Goal: Task Accomplishment & Management: Use online tool/utility

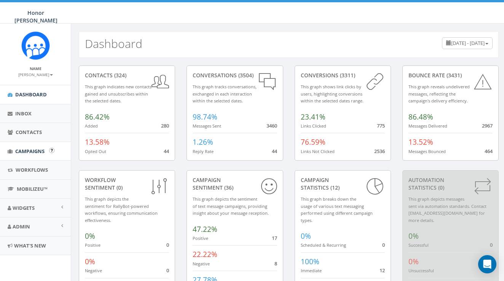
click at [27, 150] on span "Campaigns" at bounding box center [29, 151] width 29 height 7
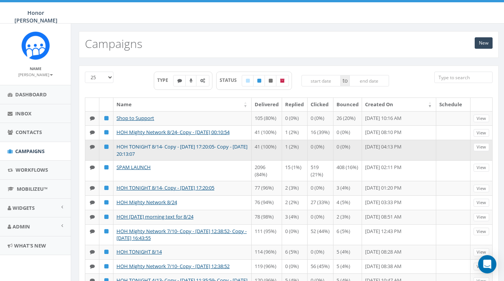
click at [206, 157] on link "HOH TONIGHT 8/14- Copy - [DATE] 17:20:05- Copy - [DATE] 20:13:07" at bounding box center [182, 150] width 131 height 14
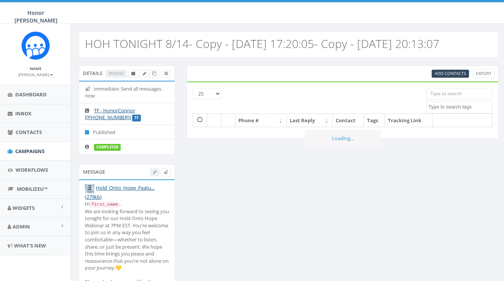
select select
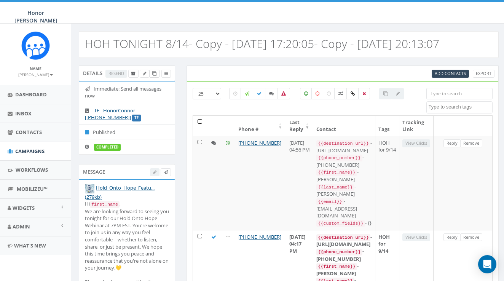
click at [150, 72] on link at bounding box center [154, 74] width 10 height 8
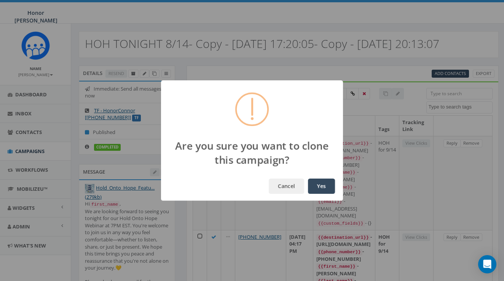
click at [332, 187] on button "Yes" at bounding box center [321, 186] width 27 height 15
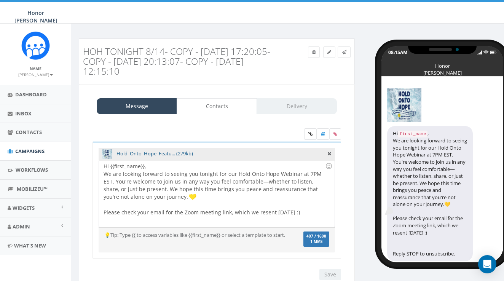
click at [191, 196] on div "Hi {{first_name}}, We are looking forward to seeing you tonight for our Hold On…" at bounding box center [216, 193] width 235 height 67
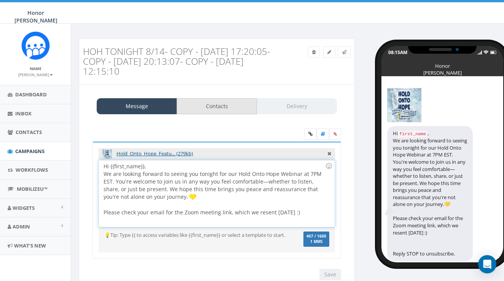
click at [223, 109] on link "Contacts" at bounding box center [217, 106] width 80 height 16
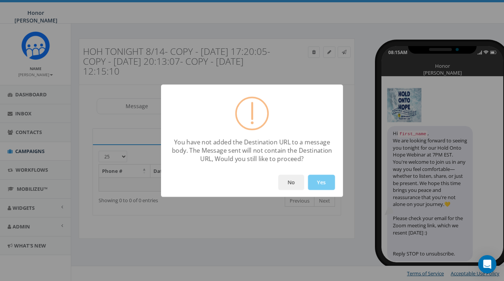
click at [323, 181] on button "Yes" at bounding box center [321, 182] width 27 height 15
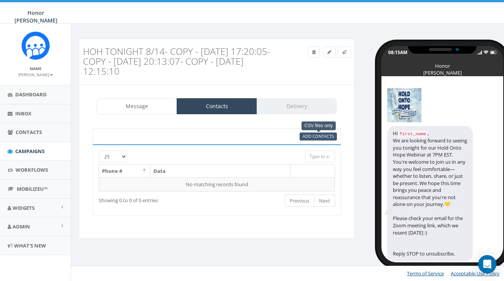
click at [318, 134] on span "Add Contacts" at bounding box center [318, 136] width 31 height 6
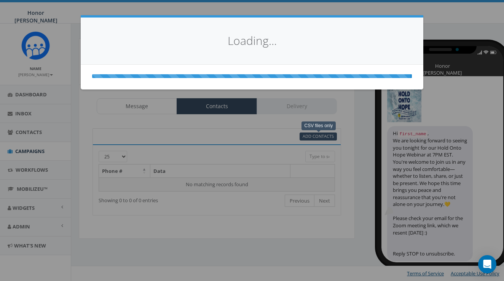
select select
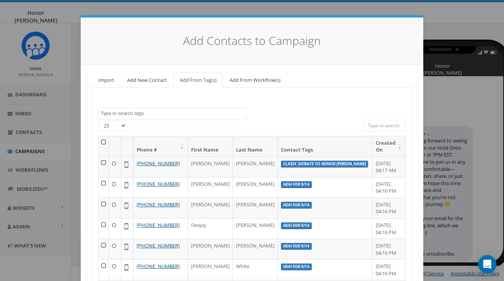
click at [107, 81] on link "Import" at bounding box center [106, 80] width 28 height 16
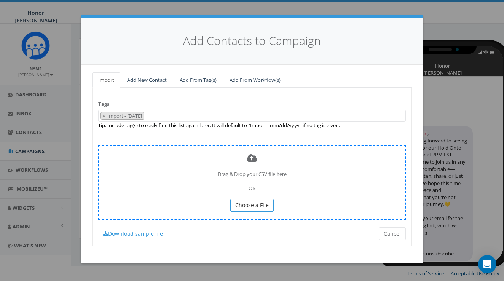
click at [258, 204] on span "Choose a File" at bounding box center [252, 204] width 34 height 7
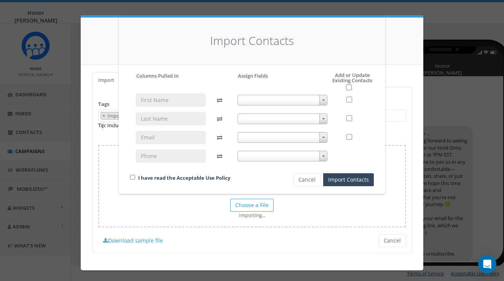
click at [318, 101] on span at bounding box center [283, 100] width 90 height 11
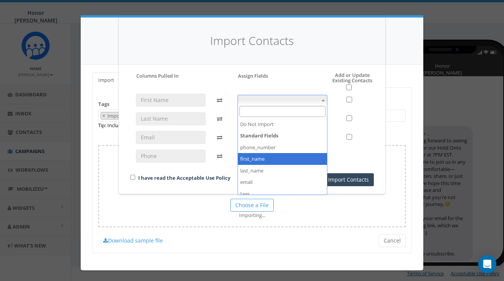
select select "first_name"
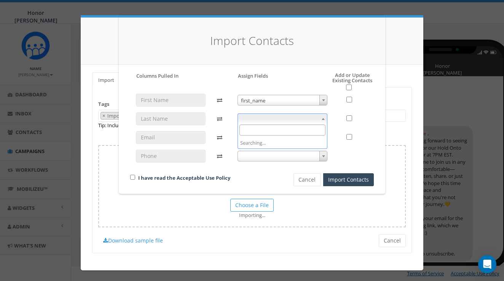
click at [281, 117] on span at bounding box center [283, 118] width 90 height 11
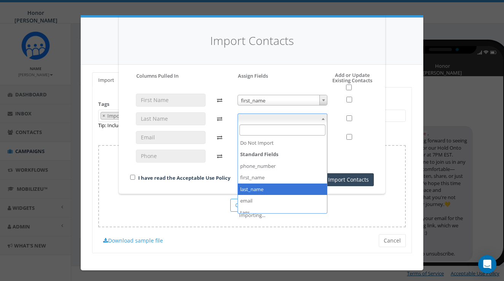
select select "last_name"
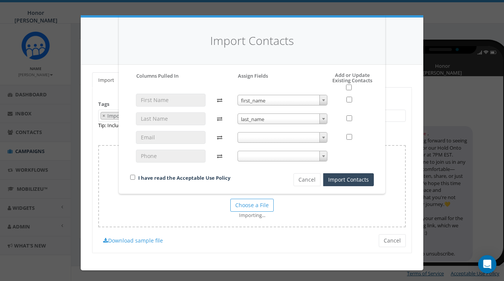
click at [261, 137] on span at bounding box center [283, 137] width 90 height 11
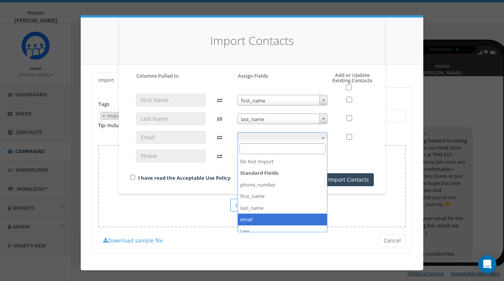
select select "email"
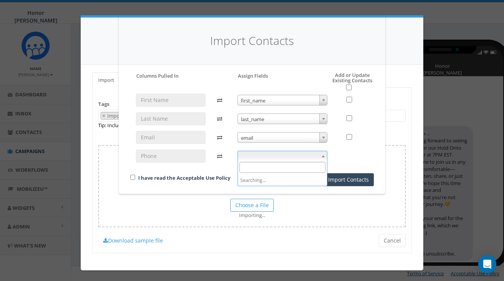
click at [265, 159] on span at bounding box center [283, 156] width 90 height 11
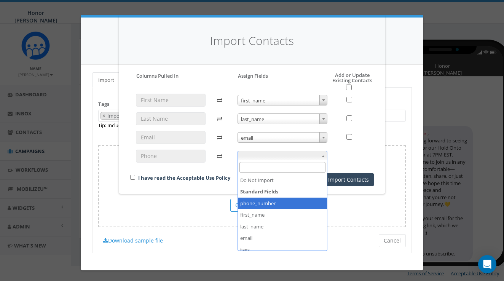
select select "phone_number"
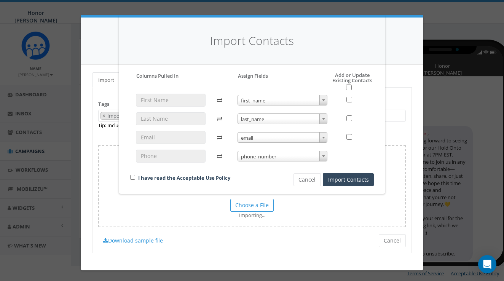
click at [133, 177] on input "checkbox" at bounding box center [132, 177] width 5 height 5
checkbox input "true"
click at [347, 85] on input "checkbox" at bounding box center [349, 88] width 6 height 6
checkbox input "true"
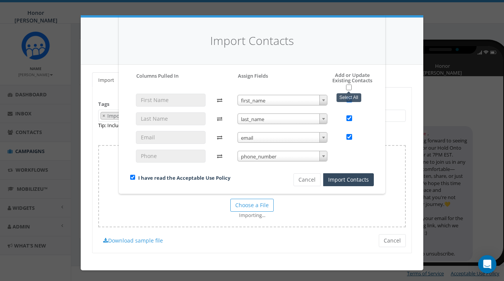
checkbox input "true"
click at [353, 180] on button "Import Contacts" at bounding box center [348, 179] width 51 height 13
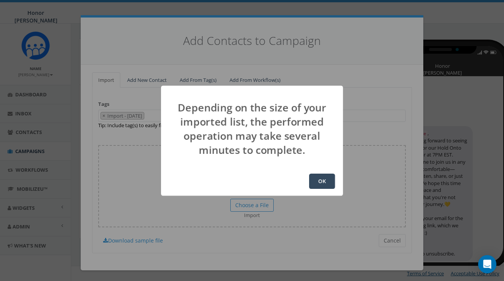
click at [328, 183] on button "OK" at bounding box center [322, 181] width 26 height 15
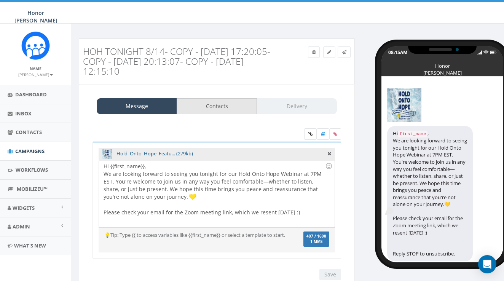
click at [244, 110] on link "Contacts" at bounding box center [217, 106] width 80 height 16
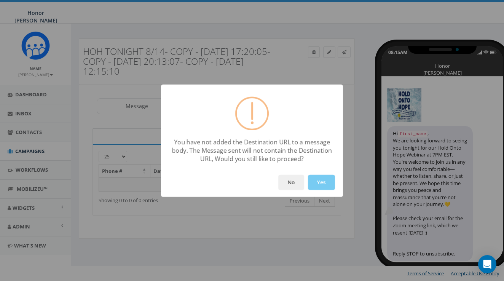
click at [323, 179] on button "Yes" at bounding box center [321, 182] width 27 height 15
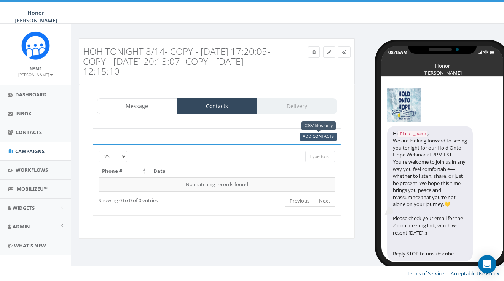
click at [327, 135] on span "Add Contacts" at bounding box center [318, 136] width 31 height 6
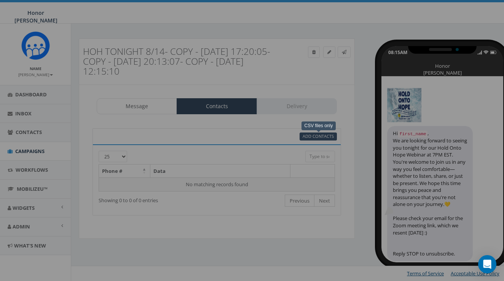
select select
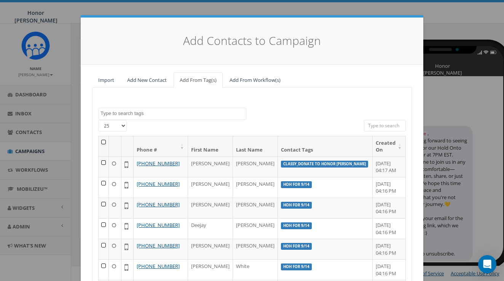
click at [186, 115] on textarea "Search" at bounding box center [173, 113] width 145 height 7
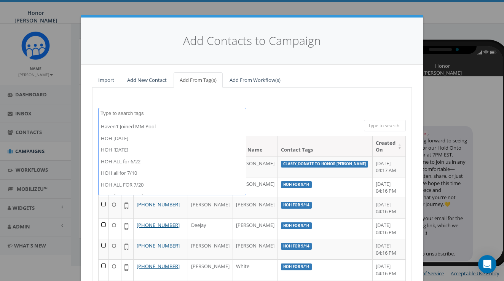
scroll to position [4758, 0]
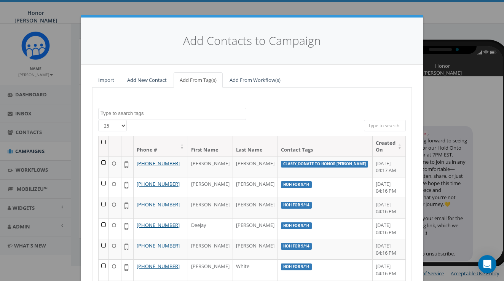
click at [303, 49] on div "Add Contacts to Campaign" at bounding box center [252, 41] width 343 height 47
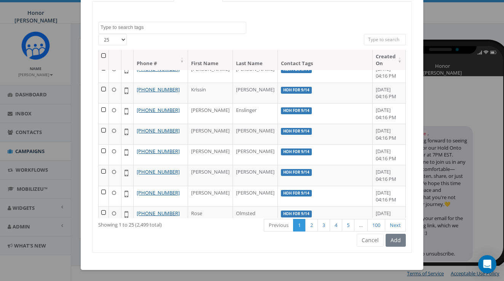
scroll to position [85, 0]
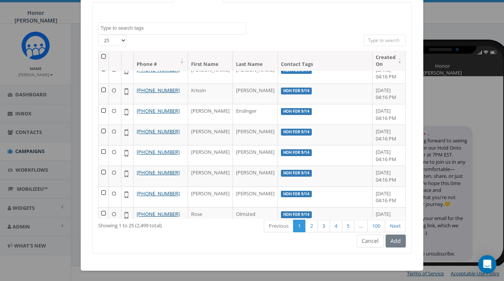
click at [375, 244] on button "Cancel" at bounding box center [370, 241] width 27 height 13
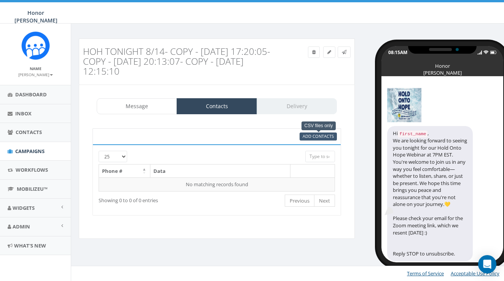
click at [326, 136] on span "Add Contacts" at bounding box center [318, 136] width 31 height 6
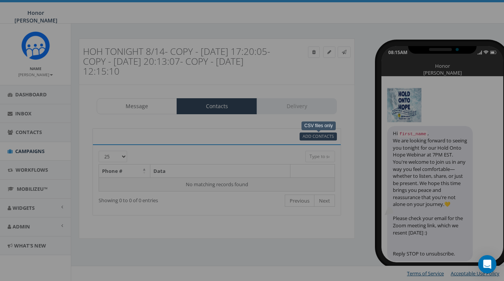
select select
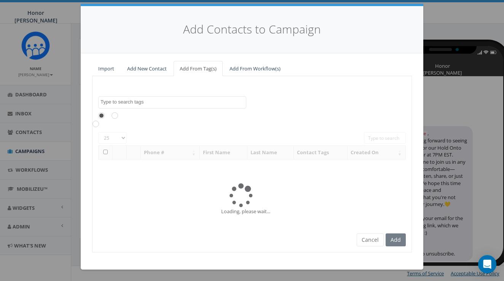
scroll to position [0, 0]
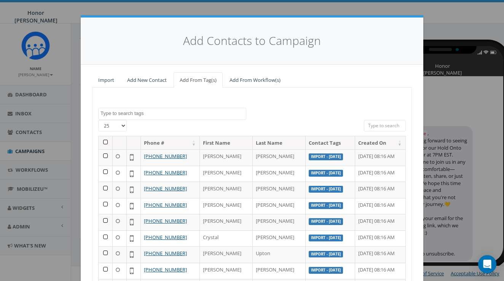
click at [162, 112] on textarea "Search" at bounding box center [173, 113] width 145 height 7
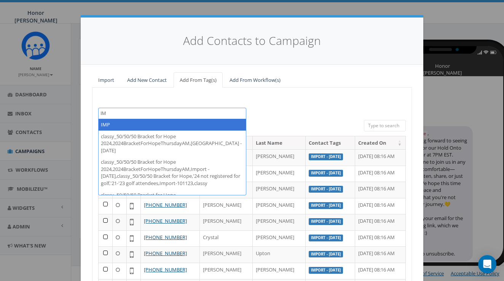
type textarea "I"
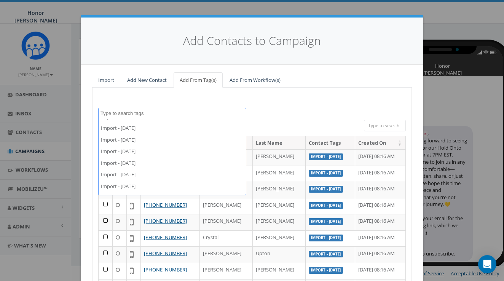
scroll to position [5039, 0]
select select "Import - [DATE]"
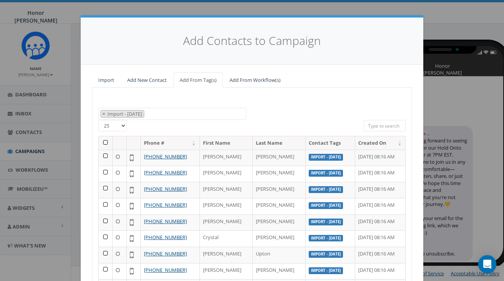
click at [105, 141] on th at bounding box center [106, 142] width 14 height 13
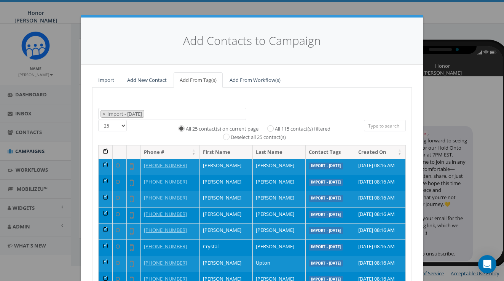
click at [275, 125] on label "All 115 contact(s) filtered" at bounding box center [303, 129] width 56 height 8
click at [270, 125] on input "All 115 contact(s) filtered" at bounding box center [272, 127] width 5 height 5
radio input "true"
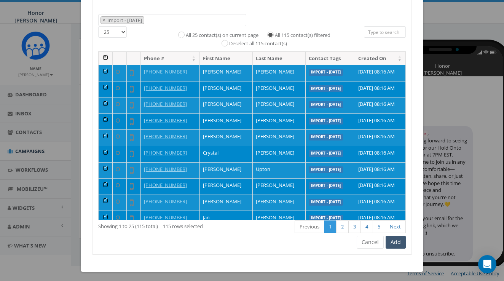
scroll to position [93, 0]
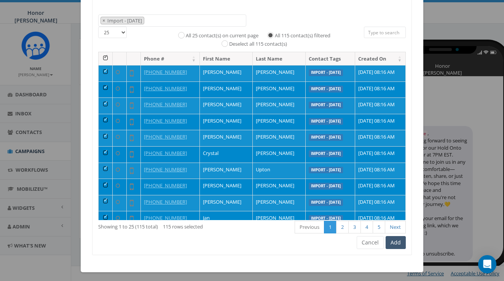
click at [400, 245] on button "Add" at bounding box center [396, 242] width 20 height 13
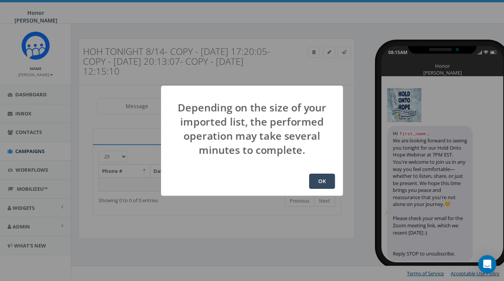
click at [318, 182] on button "OK" at bounding box center [322, 181] width 26 height 15
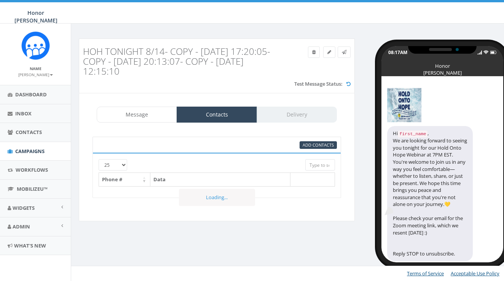
select select
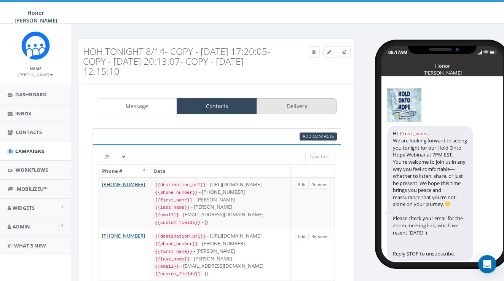
click at [289, 101] on link "Delivery" at bounding box center [297, 106] width 80 height 16
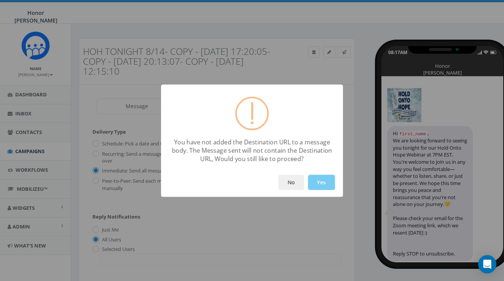
click at [328, 177] on button "Yes" at bounding box center [321, 182] width 27 height 15
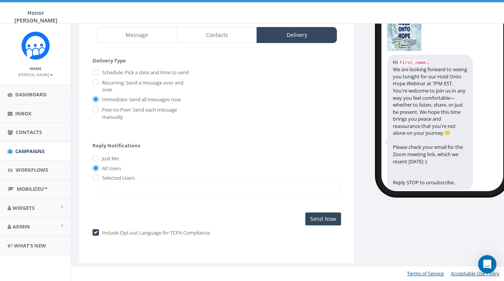
scroll to position [74, 0]
click at [323, 216] on input "Send Now" at bounding box center [323, 218] width 36 height 13
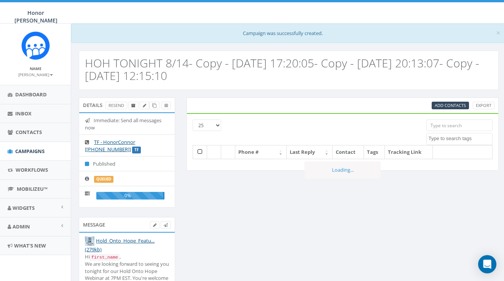
select select
